Goal: Find specific page/section: Find specific page/section

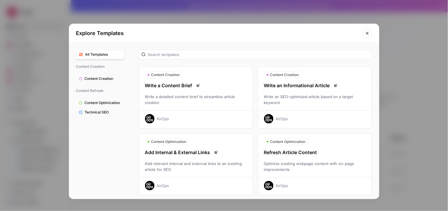
click at [366, 31] on icon "Close modal" at bounding box center [367, 33] width 5 height 5
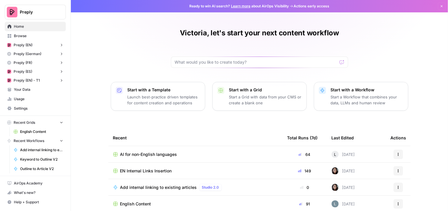
click at [137, 204] on span "English Content" at bounding box center [135, 204] width 31 height 6
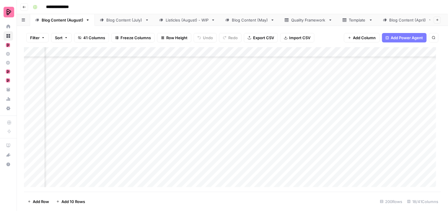
scroll to position [1219, 226]
